Goal: Check status: Check status

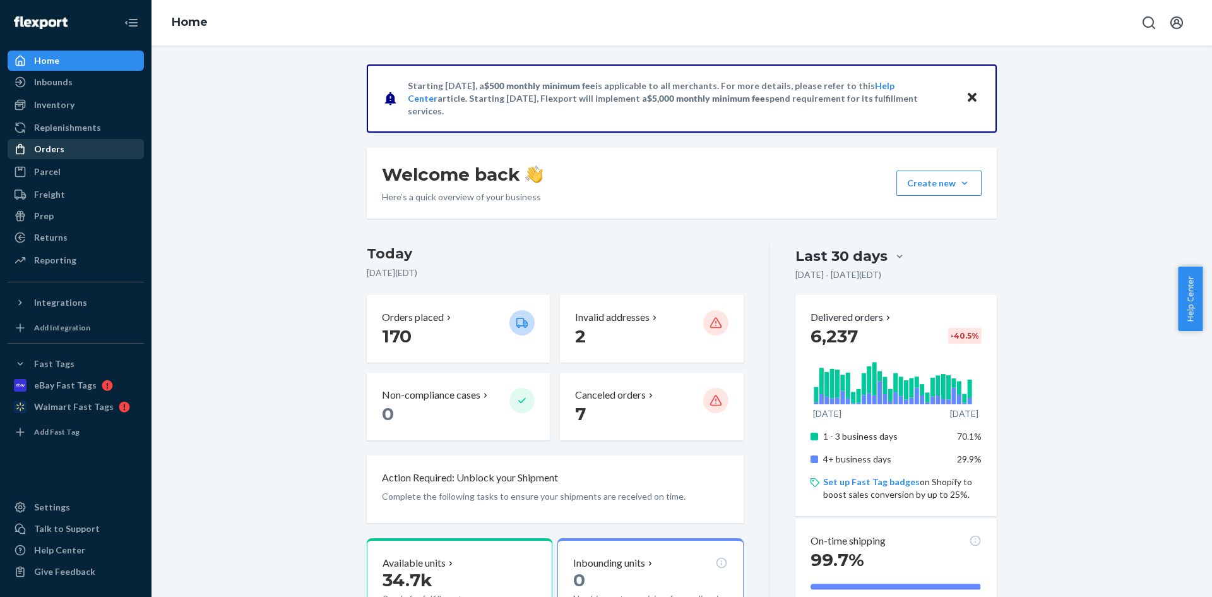
click at [83, 152] on div "Orders" at bounding box center [76, 149] width 134 height 18
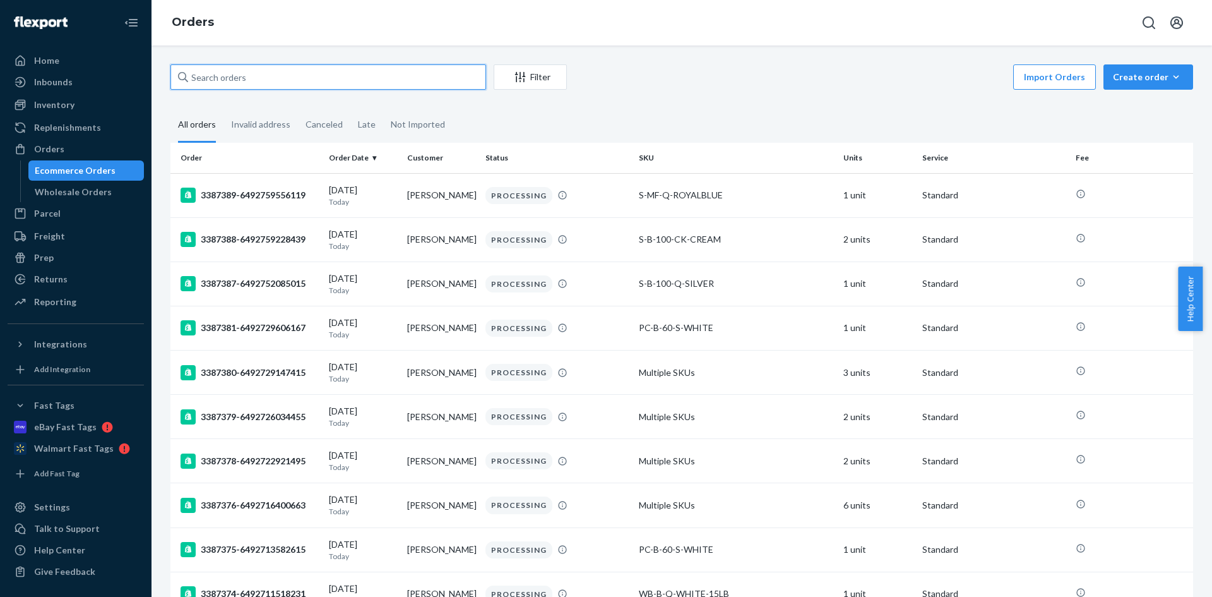
click at [262, 87] on input "text" at bounding box center [328, 76] width 316 height 25
paste input "3375022"
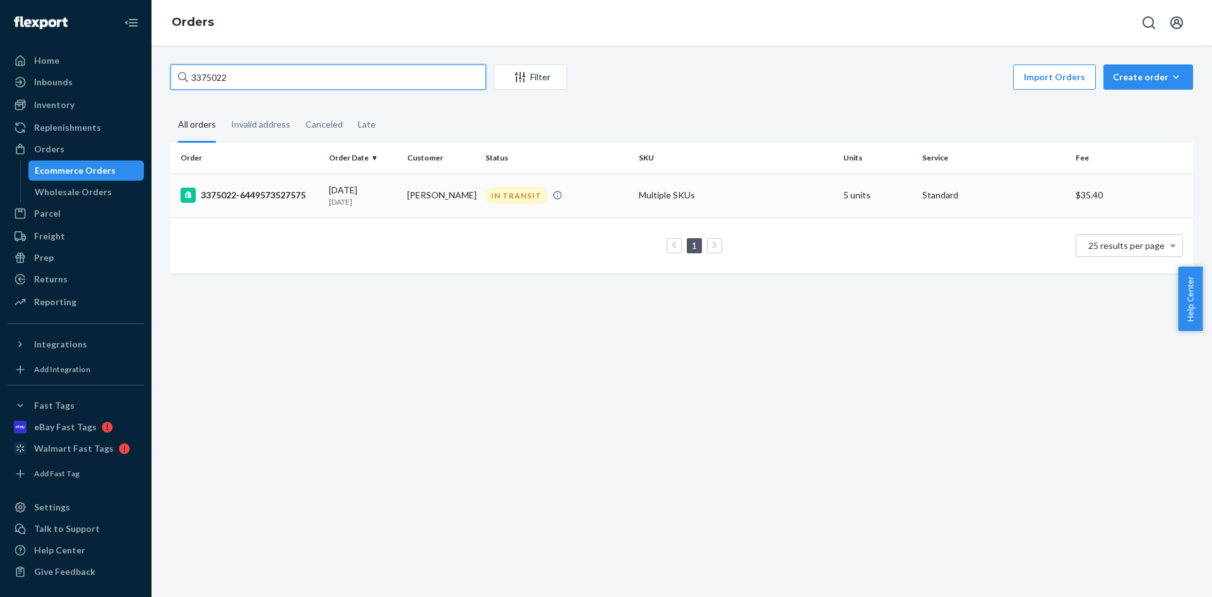
type input "3375022"
click at [418, 211] on td "[PERSON_NAME]" at bounding box center [441, 195] width 78 height 44
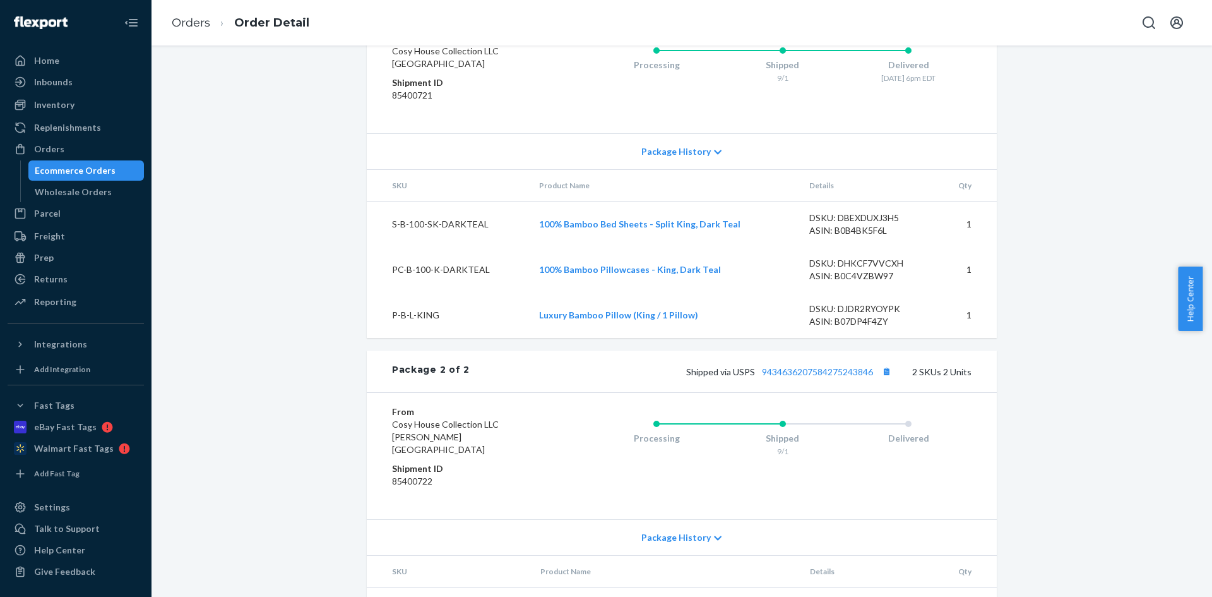
scroll to position [942, 0]
